Goal: Information Seeking & Learning: Find specific fact

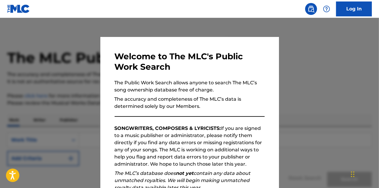
scroll to position [84, 0]
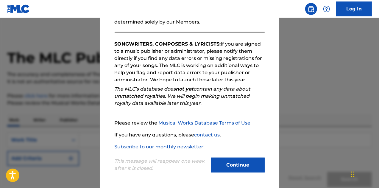
click at [215, 166] on button "Continue" at bounding box center [238, 165] width 54 height 15
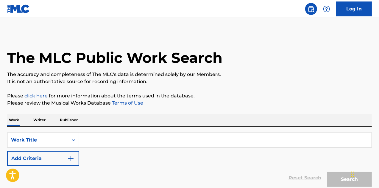
click at [197, 142] on input "Search Form" at bounding box center [225, 140] width 293 height 14
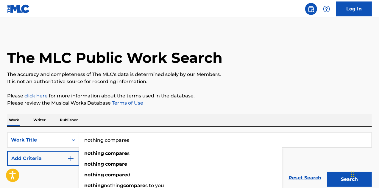
type input "nothing compares"
click at [328, 172] on button "Search" at bounding box center [350, 179] width 45 height 15
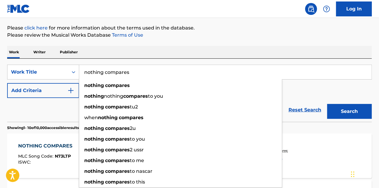
click at [77, 92] on button "Add Criteria" at bounding box center [43, 90] width 72 height 15
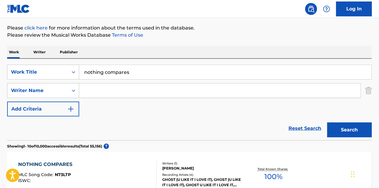
click at [93, 92] on input "Search Form" at bounding box center [220, 90] width 282 height 14
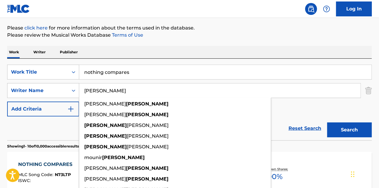
type input "[PERSON_NAME]"
click at [328, 123] on button "Search" at bounding box center [350, 130] width 45 height 15
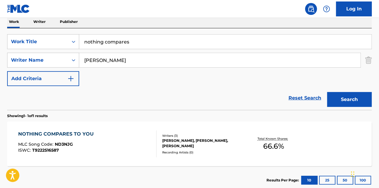
scroll to position [99, 0]
click at [58, 134] on div "NOTHING COMPARES TO YOU" at bounding box center [57, 133] width 79 height 7
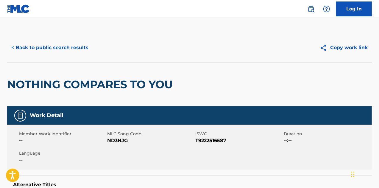
click at [77, 49] on button "< Back to public search results" at bounding box center [50, 47] width 86 height 15
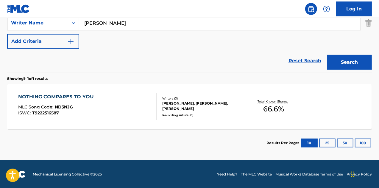
scroll to position [136, 0]
